Goal: Task Accomplishment & Management: Manage account settings

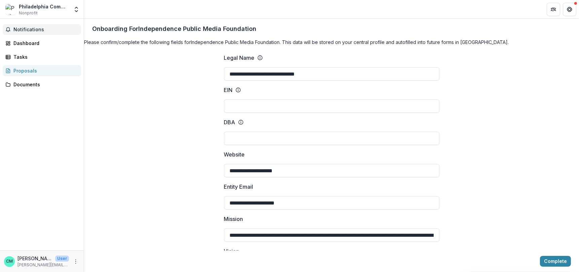
scroll to position [180, 0]
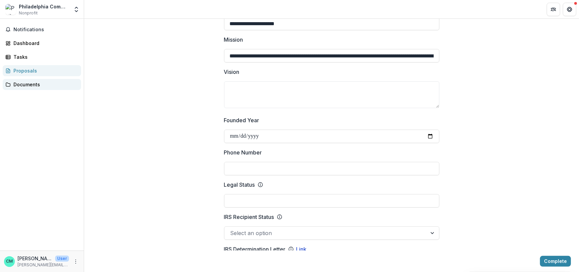
click at [33, 81] on div "Documents" at bounding box center [44, 84] width 62 height 7
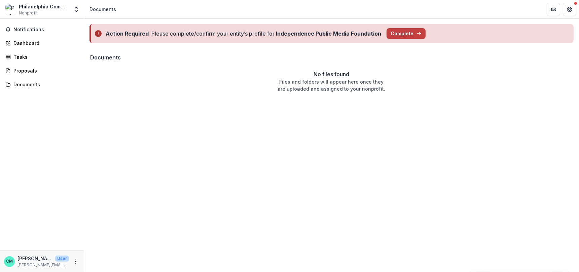
click at [22, 77] on div "Notifications Dashboard Tasks Proposals Documents" at bounding box center [42, 135] width 84 height 232
click at [16, 71] on div "Proposals" at bounding box center [44, 70] width 62 height 7
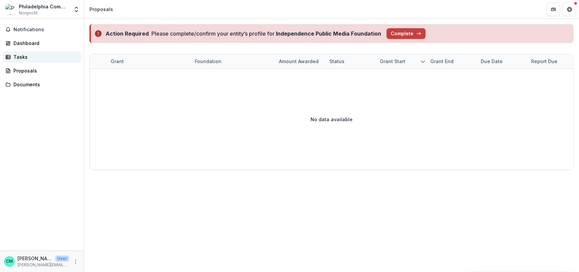
click at [33, 55] on div "Tasks" at bounding box center [44, 56] width 62 height 7
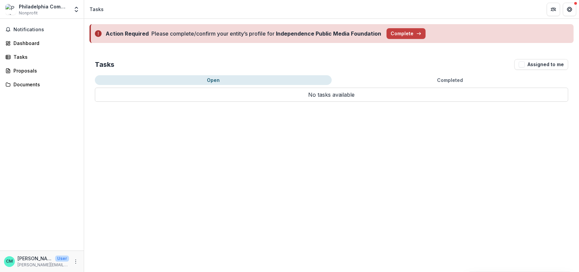
click at [19, 23] on div "Notifications Dashboard Tasks Proposals Documents" at bounding box center [42, 135] width 84 height 232
click at [20, 30] on span "Notifications" at bounding box center [45, 30] width 65 height 6
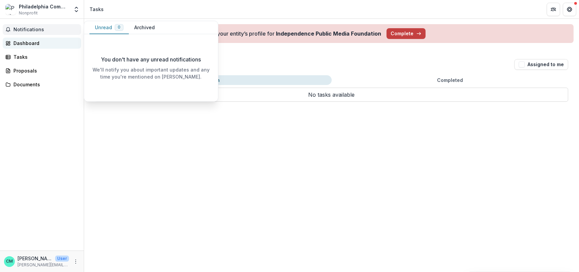
click at [23, 46] on div "Dashboard" at bounding box center [44, 43] width 62 height 7
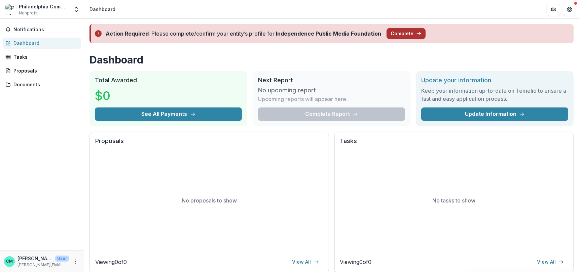
click at [411, 34] on button "Complete" at bounding box center [405, 33] width 39 height 11
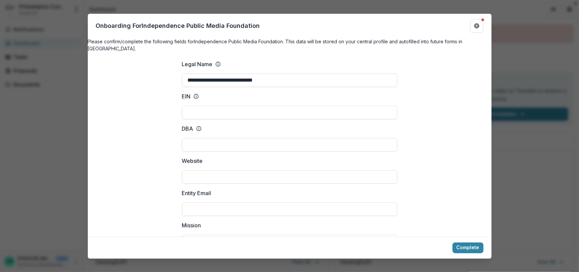
click at [512, 102] on div "**********" at bounding box center [289, 136] width 579 height 272
